Goal: Task Accomplishment & Management: Manage account settings

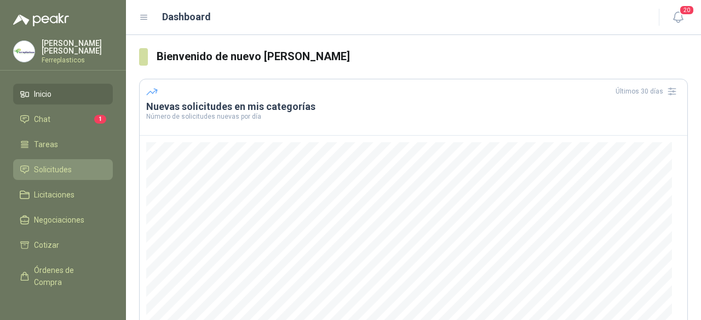
click at [51, 169] on span "Solicitudes" at bounding box center [53, 170] width 38 height 12
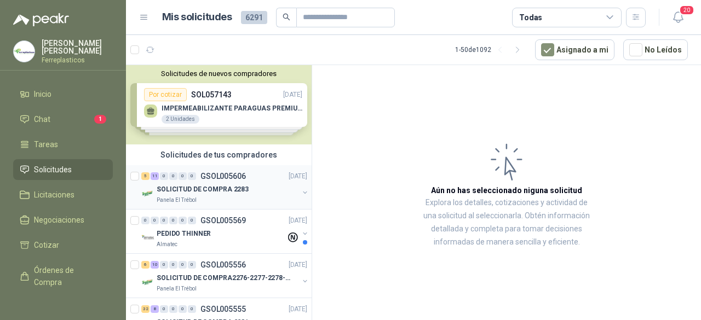
click at [195, 187] on p "SOLICITUD DE COMPRA 2283" at bounding box center [203, 190] width 92 height 10
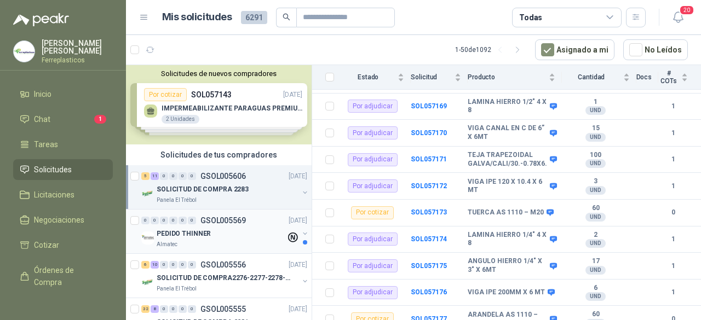
scroll to position [55, 0]
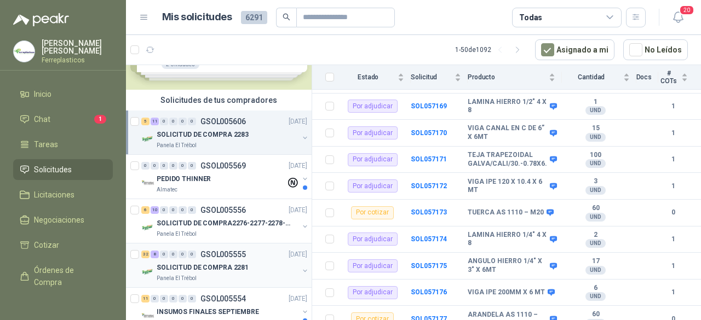
click at [198, 269] on p "SOLICITUD DE COMPRA 2281" at bounding box center [203, 268] width 92 height 10
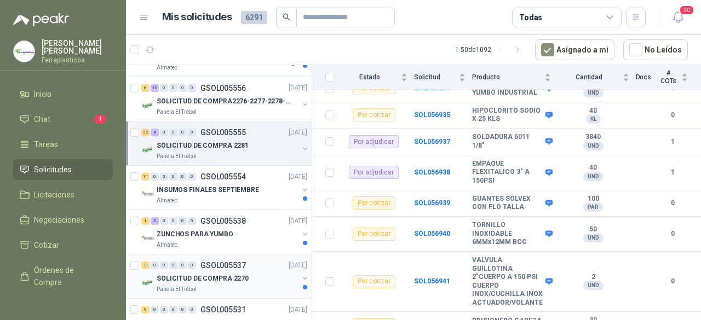
scroll to position [110, 0]
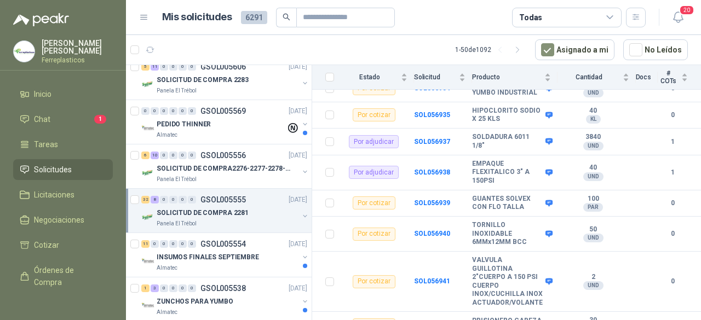
click at [217, 210] on p "SOLICITUD DE COMPRA 2281" at bounding box center [203, 213] width 92 height 10
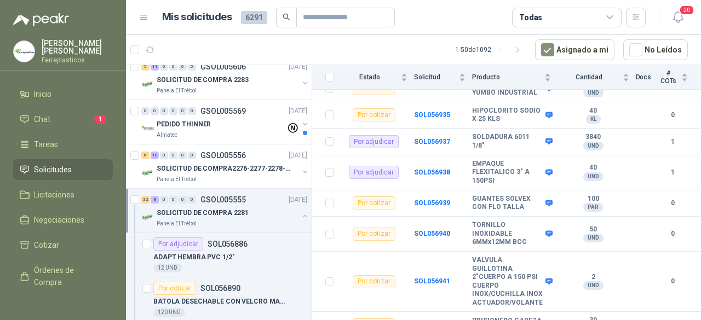
scroll to position [3, 0]
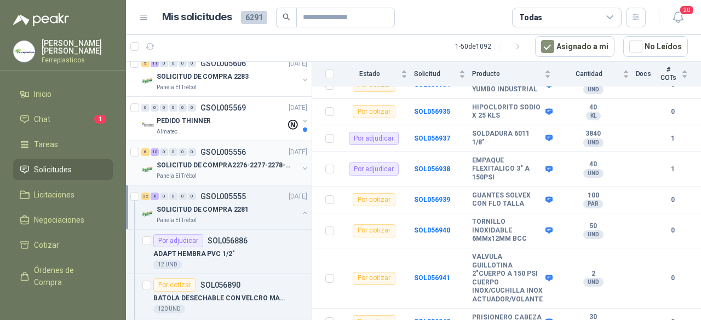
click at [212, 166] on p "SOLICITUD DE COMPRA2276-2277-2278-2284-2285-" at bounding box center [225, 165] width 136 height 10
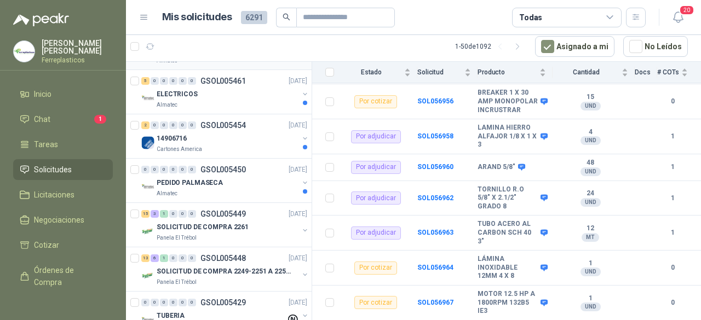
scroll to position [2903, 0]
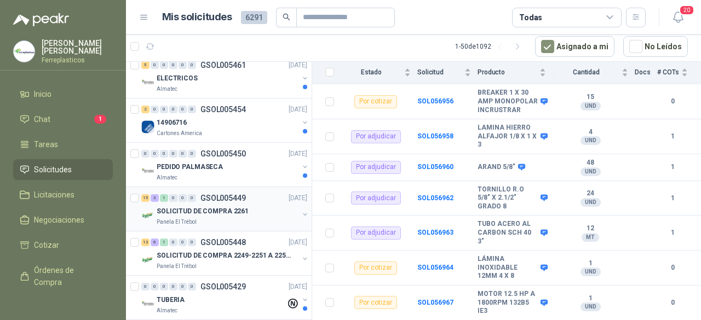
click at [210, 206] on p "SOLICITUD DE COMPRA 2261" at bounding box center [203, 211] width 92 height 10
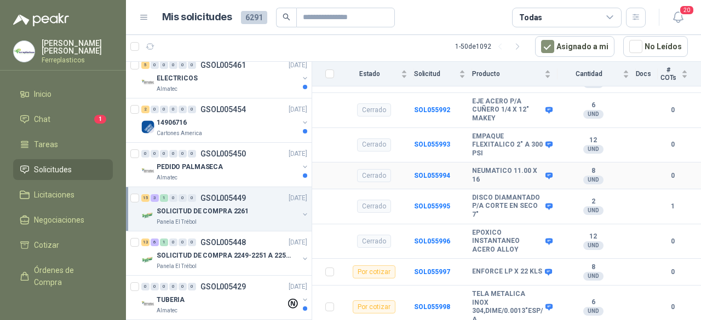
scroll to position [1108, 0]
